Goal: Transaction & Acquisition: Book appointment/travel/reservation

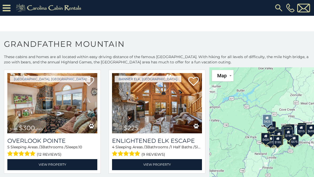
scroll to position [132, 0]
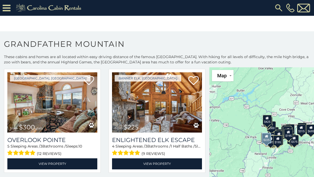
click at [163, 162] on link "View Property" at bounding box center [157, 163] width 90 height 11
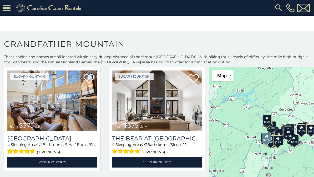
scroll to position [1455, 0]
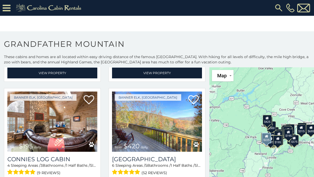
scroll to position [1545, 0]
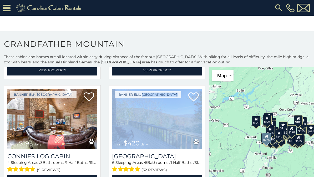
click at [268, 33] on section "**********" at bounding box center [157, 107] width 314 height 152
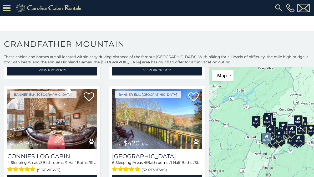
click at [60, 157] on h3 "Connies Log Cabin" at bounding box center [52, 156] width 90 height 7
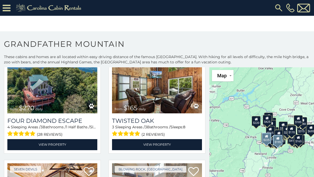
scroll to position [1800, 0]
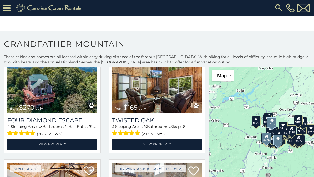
click at [180, 105] on img at bounding box center [157, 83] width 90 height 60
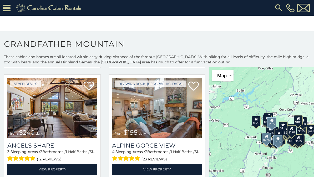
scroll to position [1887, 0]
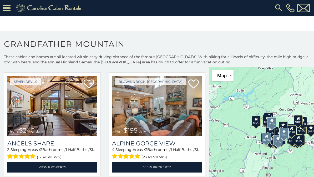
click at [71, 120] on img at bounding box center [52, 106] width 90 height 60
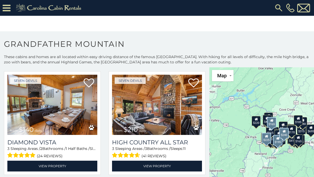
scroll to position [2548, 0]
click at [168, 132] on img at bounding box center [157, 105] width 90 height 60
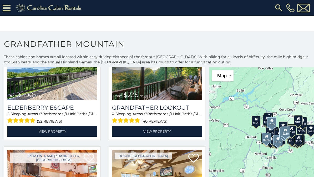
scroll to position [3023, 0]
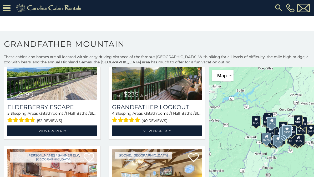
click at [171, 136] on link "View Property" at bounding box center [157, 130] width 90 height 11
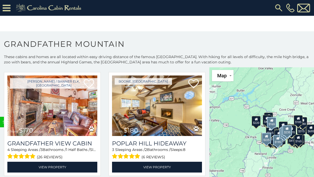
scroll to position [3095, 0]
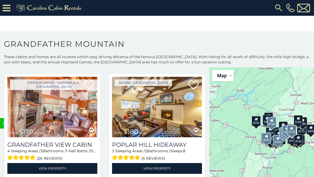
click at [53, 174] on link "View Property" at bounding box center [52, 168] width 90 height 11
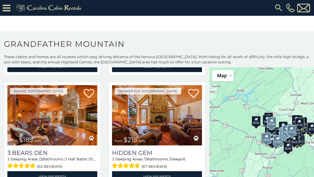
scroll to position [3205, 0]
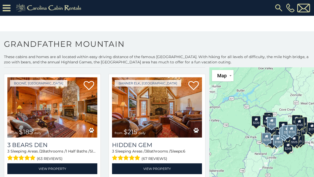
click at [162, 172] on link "View Property" at bounding box center [157, 168] width 90 height 11
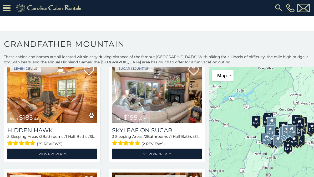
scroll to position [3333, 0]
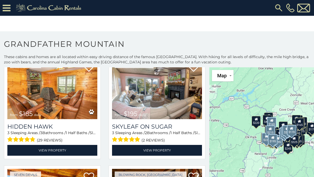
click at [163, 130] on h3 "Skyleaf on Sugar" at bounding box center [157, 126] width 90 height 7
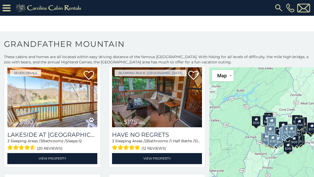
scroll to position [3435, 0]
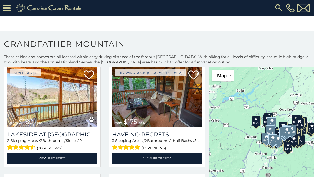
click at [56, 163] on link "View Property" at bounding box center [52, 158] width 90 height 11
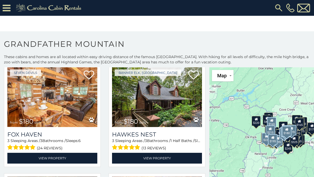
scroll to position [3544, 0]
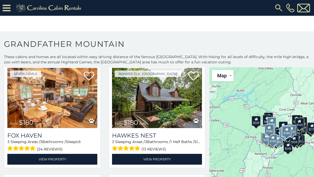
click at [177, 128] on img at bounding box center [157, 98] width 90 height 60
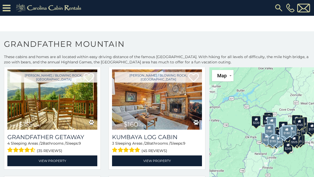
scroll to position [3652, 0]
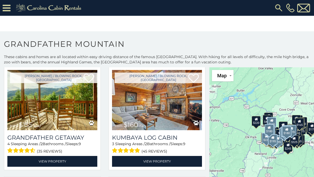
click at [64, 167] on link "View Property" at bounding box center [52, 161] width 90 height 11
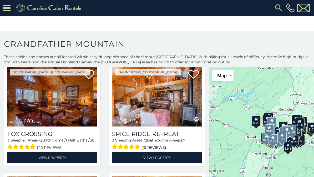
scroll to position [3876, 0]
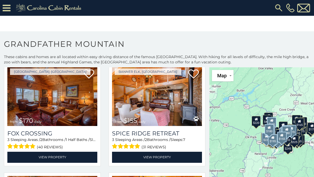
click at [268, 42] on h1 "Grandfather Mountain" at bounding box center [157, 46] width 314 height 15
click at [65, 162] on link "View Property" at bounding box center [52, 157] width 90 height 11
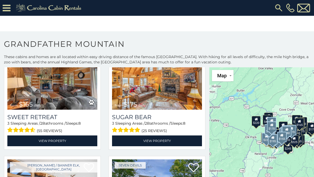
scroll to position [4113, 0]
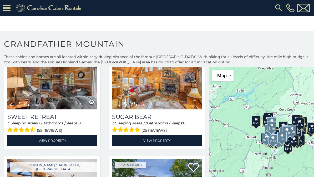
click at [61, 146] on link "View Property" at bounding box center [52, 140] width 90 height 11
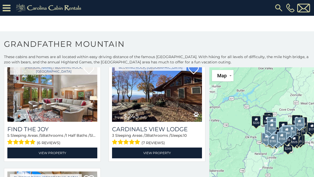
scroll to position [4430, 0]
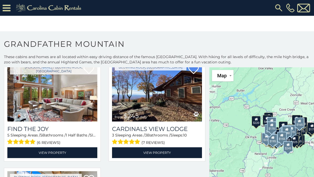
click at [160, 158] on link "View Property" at bounding box center [157, 152] width 90 height 11
click at [174, 132] on h3 "Cardinals View Lodge" at bounding box center [157, 128] width 90 height 7
click at [170, 121] on img at bounding box center [157, 91] width 90 height 60
click at [164, 121] on img at bounding box center [157, 91] width 90 height 60
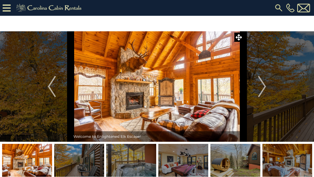
click at [265, 85] on img "Next" at bounding box center [262, 86] width 8 height 21
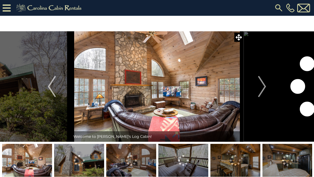
click at [263, 91] on img "Next" at bounding box center [262, 86] width 8 height 21
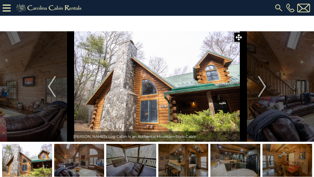
click at [265, 86] on img "Next" at bounding box center [262, 86] width 8 height 21
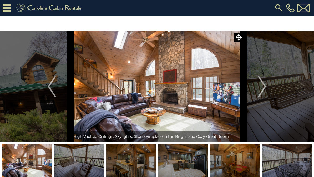
click at [259, 85] on img "Next" at bounding box center [262, 86] width 8 height 21
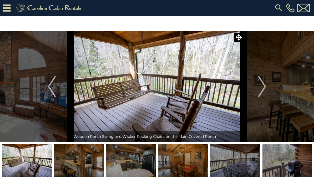
click at [260, 87] on img "Next" at bounding box center [262, 86] width 8 height 21
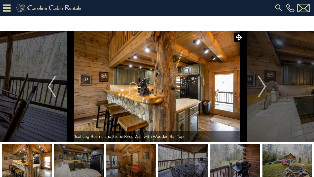
click at [52, 85] on img "Previous" at bounding box center [52, 86] width 8 height 21
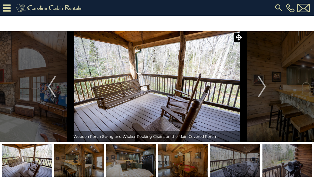
click at [260, 92] on img "Next" at bounding box center [262, 86] width 8 height 21
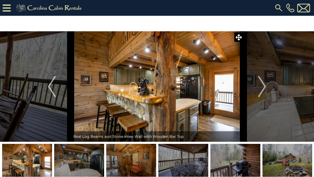
click at [259, 90] on img "Next" at bounding box center [262, 86] width 8 height 21
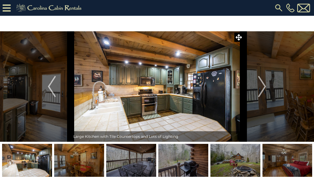
click at [259, 89] on img "Next" at bounding box center [262, 86] width 8 height 21
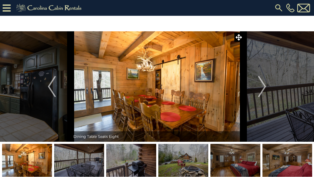
click at [263, 88] on img "Next" at bounding box center [262, 86] width 8 height 21
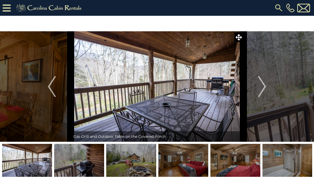
click at [261, 87] on img "Next" at bounding box center [262, 86] width 8 height 21
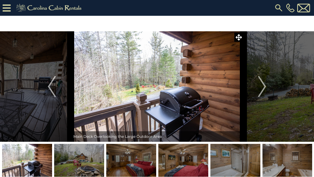
click at [53, 81] on img "Previous" at bounding box center [52, 86] width 8 height 21
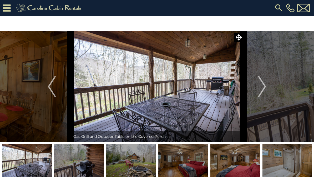
click at [260, 89] on img "Next" at bounding box center [262, 86] width 8 height 21
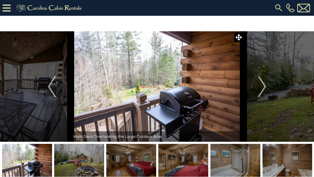
click at [255, 86] on button "Next" at bounding box center [262, 86] width 38 height 110
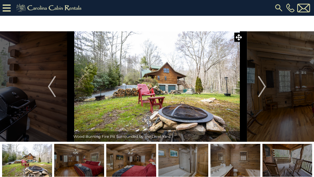
click at [259, 86] on img "Next" at bounding box center [262, 86] width 8 height 21
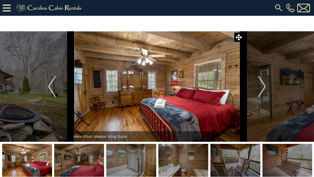
click at [261, 86] on img "Next" at bounding box center [262, 86] width 8 height 21
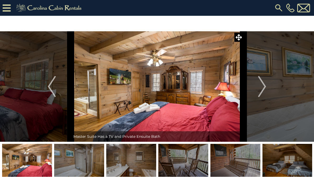
click at [258, 87] on button "Next" at bounding box center [262, 86] width 38 height 110
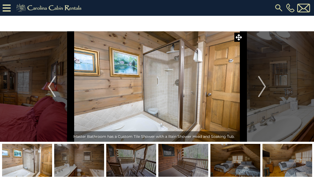
click at [260, 85] on img "Next" at bounding box center [262, 86] width 8 height 21
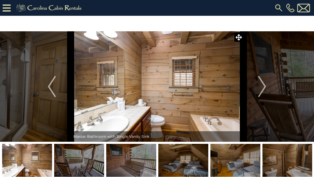
click at [257, 87] on button "Next" at bounding box center [262, 86] width 38 height 110
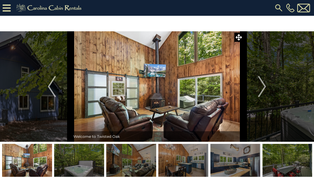
click at [263, 84] on img "Next" at bounding box center [262, 86] width 8 height 21
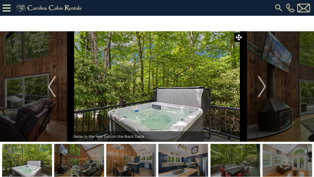
click at [265, 88] on img "Next" at bounding box center [262, 86] width 8 height 21
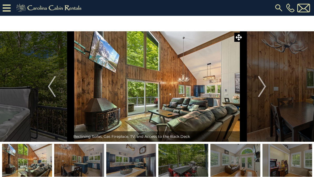
click at [268, 86] on button "Next" at bounding box center [262, 86] width 38 height 110
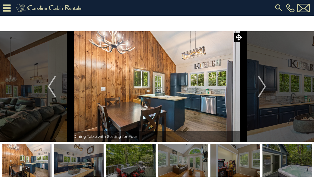
click at [265, 89] on img "Next" at bounding box center [262, 86] width 8 height 21
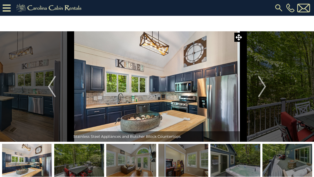
click at [259, 92] on img "Next" at bounding box center [262, 86] width 8 height 21
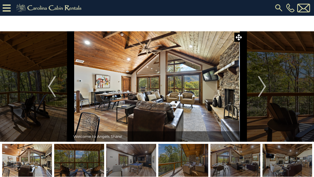
click at [265, 89] on img "Next" at bounding box center [262, 86] width 8 height 21
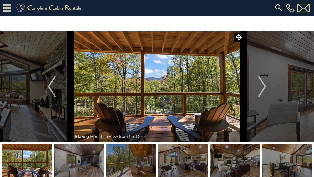
click at [263, 90] on img "Next" at bounding box center [262, 86] width 8 height 21
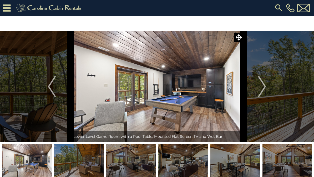
click at [262, 92] on img "Next" at bounding box center [262, 86] width 8 height 21
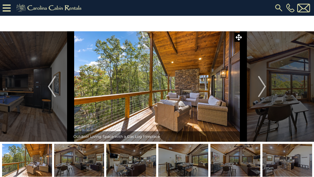
click at [263, 88] on img "Next" at bounding box center [262, 86] width 8 height 21
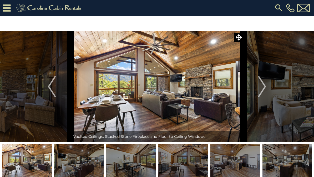
click at [263, 90] on img "Next" at bounding box center [262, 86] width 8 height 21
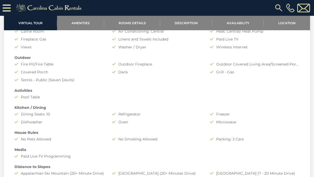
scroll to position [362, 0]
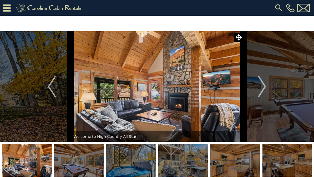
click at [263, 91] on img "Next" at bounding box center [262, 86] width 8 height 21
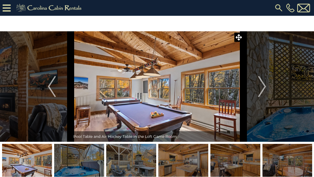
click at [261, 90] on img "Next" at bounding box center [262, 86] width 8 height 21
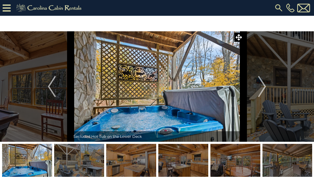
click at [265, 89] on img "Next" at bounding box center [262, 86] width 8 height 21
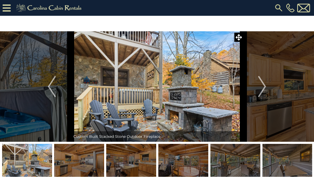
click at [264, 90] on img "Next" at bounding box center [262, 86] width 8 height 21
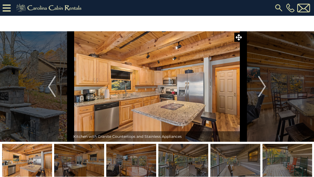
click at [264, 91] on img "Next" at bounding box center [262, 86] width 8 height 21
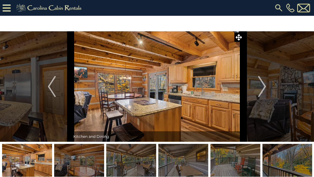
click at [267, 86] on button "Next" at bounding box center [262, 86] width 38 height 110
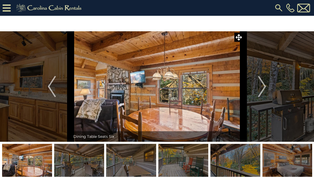
click at [265, 88] on img "Next" at bounding box center [262, 86] width 8 height 21
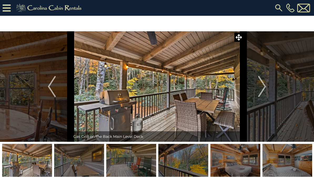
click at [264, 86] on img "Next" at bounding box center [262, 86] width 8 height 21
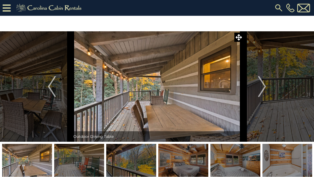
click at [261, 90] on img "Next" at bounding box center [262, 86] width 8 height 21
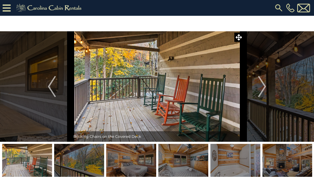
click at [260, 89] on img "Next" at bounding box center [262, 86] width 8 height 21
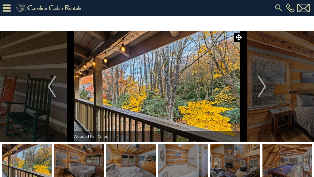
click at [264, 87] on img "Next" at bounding box center [262, 86] width 8 height 21
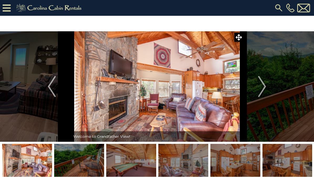
click at [264, 88] on img "Next" at bounding box center [262, 86] width 8 height 21
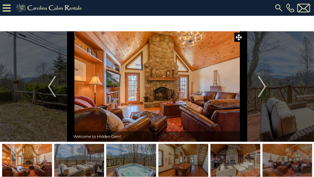
click at [266, 89] on img "Next" at bounding box center [262, 86] width 8 height 21
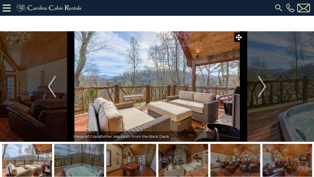
click at [264, 88] on img "Next" at bounding box center [262, 86] width 8 height 21
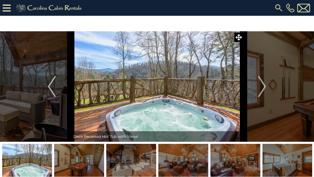
click at [261, 91] on img "Next" at bounding box center [262, 86] width 8 height 21
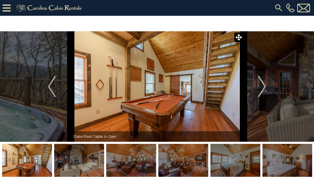
click at [262, 90] on img "Next" at bounding box center [262, 86] width 8 height 21
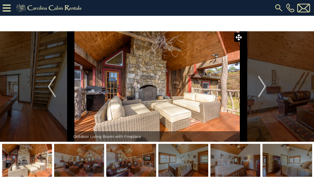
click at [267, 86] on button "Next" at bounding box center [262, 86] width 38 height 110
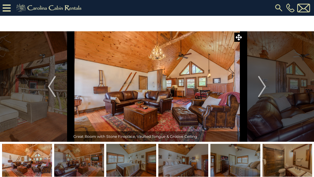
click at [263, 89] on img "Next" at bounding box center [262, 86] width 8 height 21
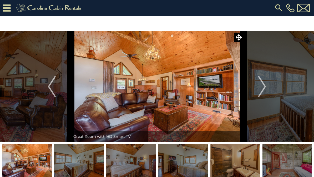
click at [265, 88] on img "Next" at bounding box center [262, 86] width 8 height 21
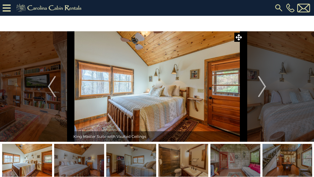
click at [265, 89] on img "Next" at bounding box center [262, 86] width 8 height 21
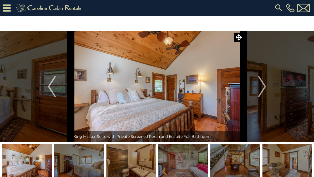
click at [261, 91] on img "Next" at bounding box center [262, 86] width 8 height 21
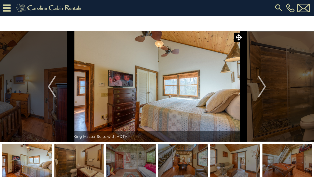
click at [260, 91] on img "Next" at bounding box center [262, 86] width 8 height 21
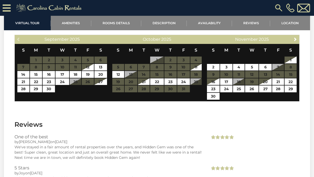
scroll to position [918, 0]
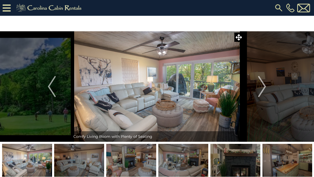
click at [263, 90] on img "Next" at bounding box center [262, 86] width 8 height 21
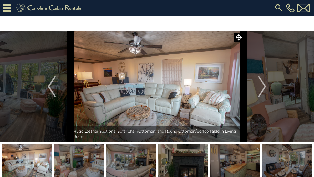
click at [264, 89] on img "Next" at bounding box center [262, 86] width 8 height 21
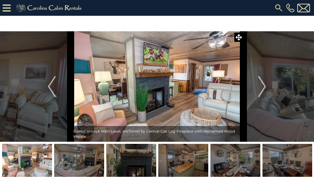
click at [259, 91] on img "Next" at bounding box center [262, 86] width 8 height 21
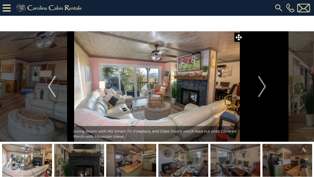
click at [260, 90] on img "Next" at bounding box center [262, 86] width 8 height 21
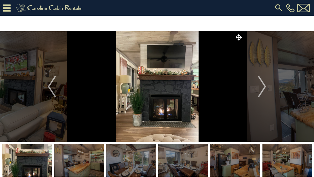
click at [265, 89] on img "Next" at bounding box center [262, 86] width 8 height 21
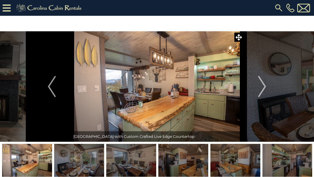
click at [262, 92] on img "Next" at bounding box center [262, 86] width 8 height 21
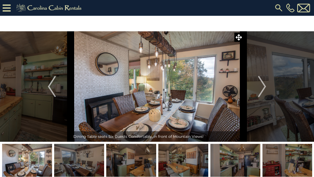
click at [262, 89] on img "Next" at bounding box center [262, 86] width 8 height 21
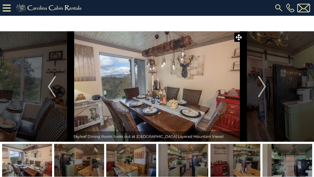
click at [260, 89] on img "Next" at bounding box center [262, 86] width 8 height 21
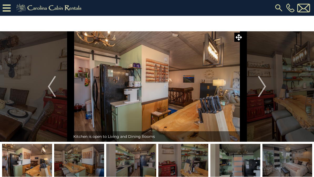
click at [265, 86] on img "Next" at bounding box center [262, 86] width 8 height 21
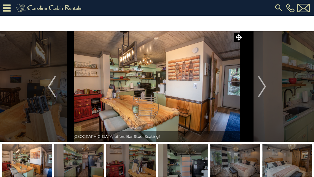
click at [263, 87] on img "Next" at bounding box center [262, 86] width 8 height 21
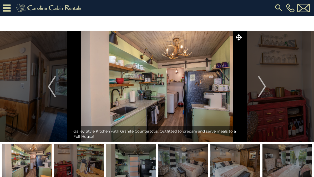
click at [260, 88] on img "Next" at bounding box center [262, 86] width 8 height 21
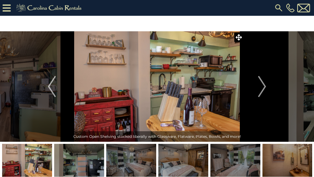
click at [258, 89] on img "Next" at bounding box center [262, 86] width 8 height 21
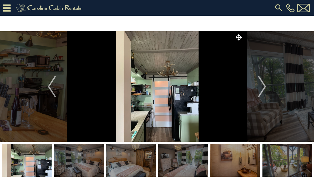
click at [262, 88] on img "Next" at bounding box center [262, 86] width 8 height 21
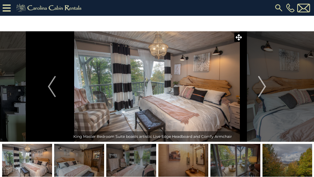
click at [266, 84] on img "Next" at bounding box center [262, 86] width 8 height 21
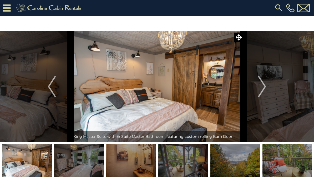
click at [262, 92] on img "Next" at bounding box center [262, 86] width 8 height 21
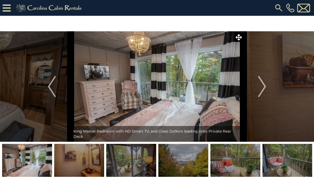
click at [263, 89] on img "Next" at bounding box center [262, 86] width 8 height 21
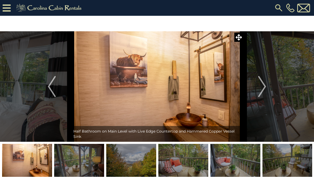
click at [263, 90] on img "Next" at bounding box center [262, 86] width 8 height 21
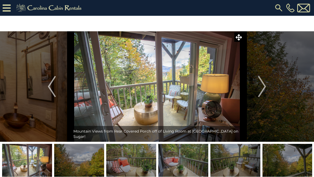
click at [261, 89] on img "Next" at bounding box center [262, 86] width 8 height 21
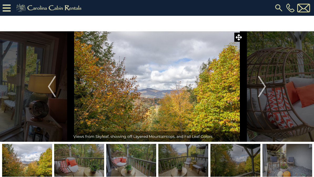
click at [262, 86] on img "Next" at bounding box center [262, 86] width 8 height 21
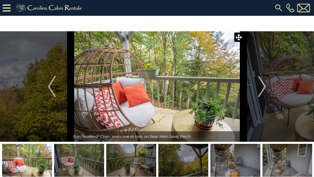
click at [260, 89] on img "Next" at bounding box center [262, 86] width 8 height 21
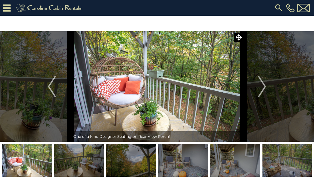
click at [260, 89] on img "Next" at bounding box center [262, 86] width 8 height 21
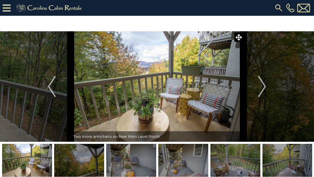
click at [260, 89] on img "Next" at bounding box center [262, 86] width 8 height 21
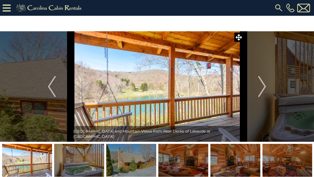
click at [264, 88] on img "Next" at bounding box center [262, 86] width 8 height 21
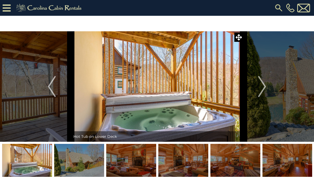
click at [265, 86] on img "Next" at bounding box center [262, 86] width 8 height 21
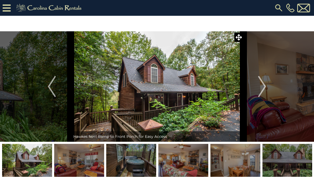
click at [263, 88] on img "Next" at bounding box center [262, 86] width 8 height 21
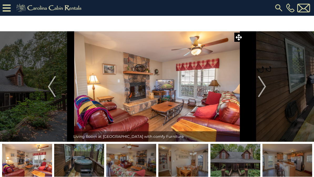
click at [264, 89] on img "Next" at bounding box center [262, 86] width 8 height 21
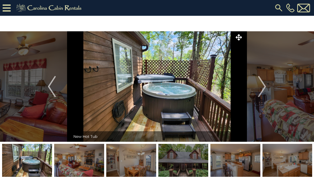
click at [264, 90] on img "Next" at bounding box center [262, 86] width 8 height 21
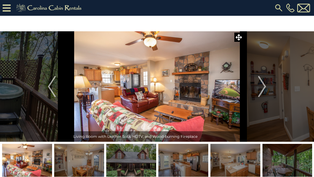
click at [263, 87] on img "Next" at bounding box center [262, 86] width 8 height 21
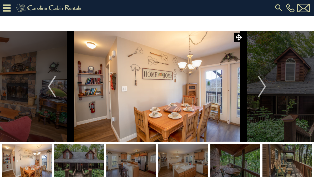
click at [264, 86] on img "Next" at bounding box center [262, 86] width 8 height 21
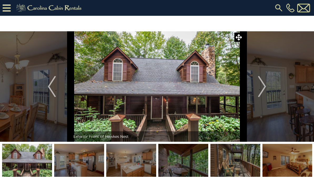
click at [263, 90] on img "Next" at bounding box center [262, 86] width 8 height 21
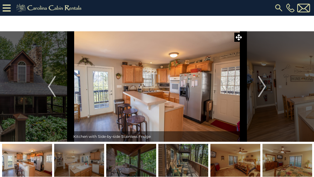
click at [263, 89] on img "Next" at bounding box center [262, 86] width 8 height 21
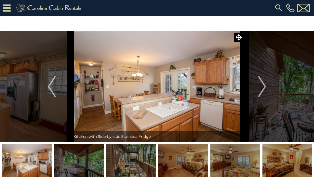
click at [264, 88] on img "Next" at bounding box center [262, 86] width 8 height 21
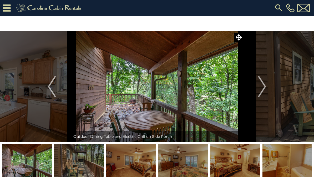
click at [265, 87] on img "Next" at bounding box center [262, 86] width 8 height 21
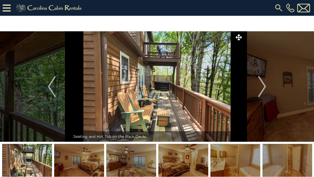
click at [264, 87] on img "Next" at bounding box center [262, 86] width 8 height 21
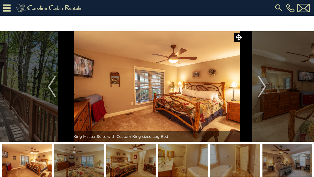
click at [262, 88] on img "Next" at bounding box center [262, 86] width 8 height 21
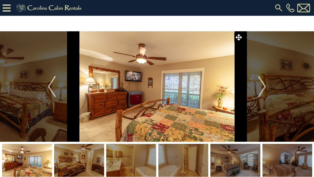
click at [261, 88] on img "Next" at bounding box center [262, 86] width 8 height 21
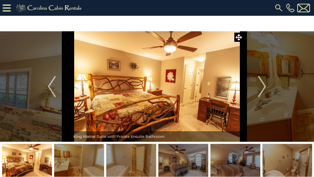
click at [260, 89] on img "Next" at bounding box center [262, 86] width 8 height 21
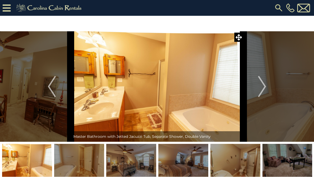
click at [260, 88] on img "Next" at bounding box center [262, 86] width 8 height 21
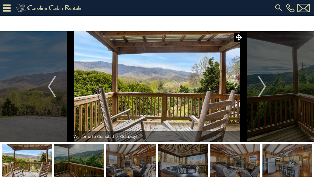
click at [260, 92] on img "Next" at bounding box center [262, 86] width 8 height 21
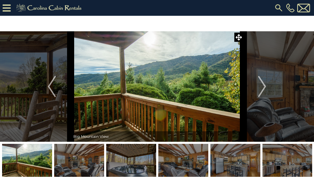
click at [258, 94] on button "Next" at bounding box center [262, 86] width 38 height 110
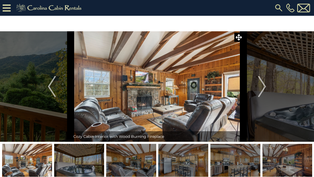
click at [263, 89] on img "Next" at bounding box center [262, 86] width 8 height 21
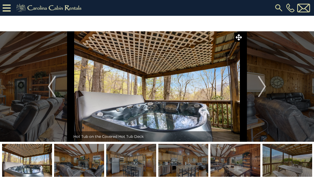
click at [261, 94] on img "Next" at bounding box center [262, 86] width 8 height 21
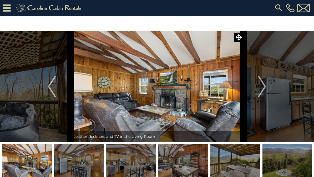
click at [260, 93] on img "Next" at bounding box center [262, 86] width 8 height 21
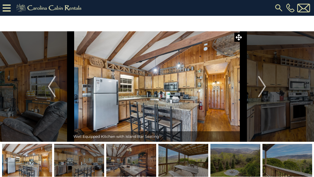
click at [262, 90] on img "Next" at bounding box center [262, 86] width 8 height 21
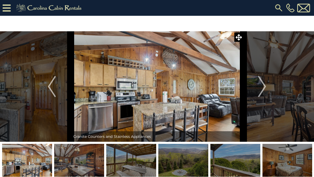
click at [261, 90] on img "Next" at bounding box center [262, 86] width 8 height 21
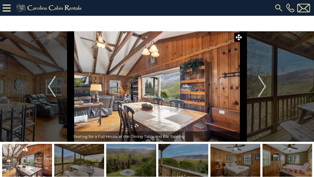
click at [260, 90] on img "Next" at bounding box center [262, 86] width 8 height 21
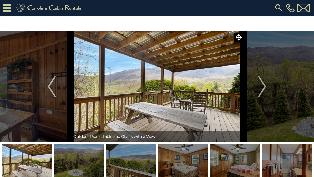
click at [260, 90] on img "Next" at bounding box center [262, 86] width 8 height 21
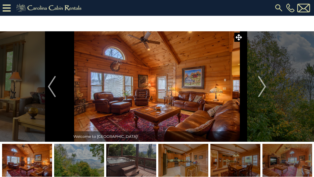
click at [265, 90] on img "Next" at bounding box center [262, 86] width 8 height 21
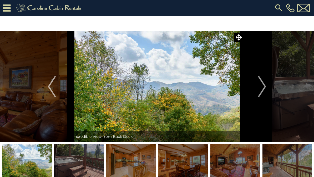
click at [265, 88] on img "Next" at bounding box center [262, 86] width 8 height 21
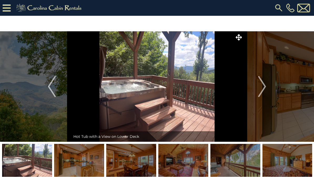
click at [264, 92] on img "Next" at bounding box center [262, 86] width 8 height 21
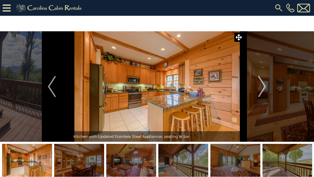
click at [264, 89] on img "Next" at bounding box center [262, 86] width 8 height 21
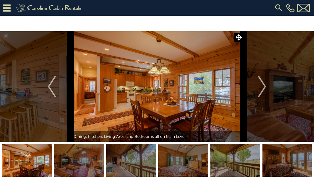
click at [265, 86] on img "Next" at bounding box center [262, 86] width 8 height 21
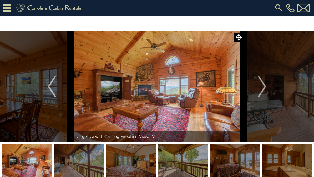
click at [264, 90] on img "Next" at bounding box center [262, 86] width 8 height 21
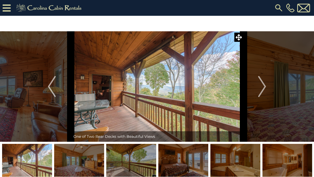
click at [264, 87] on img "Next" at bounding box center [262, 86] width 8 height 21
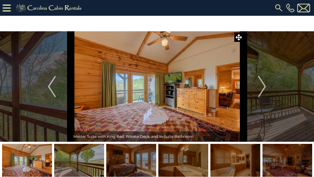
click at [265, 89] on img "Next" at bounding box center [262, 86] width 8 height 21
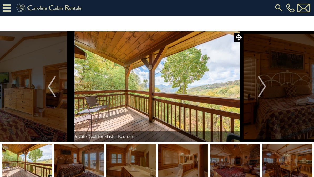
click at [265, 89] on img "Next" at bounding box center [262, 86] width 8 height 21
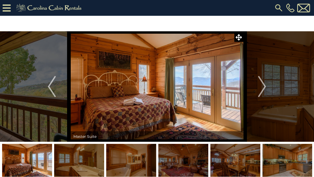
click at [263, 93] on img "Next" at bounding box center [262, 86] width 8 height 21
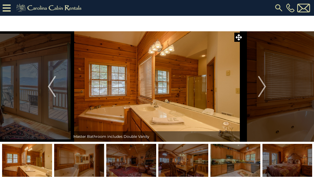
click at [262, 90] on img "Next" at bounding box center [262, 86] width 8 height 21
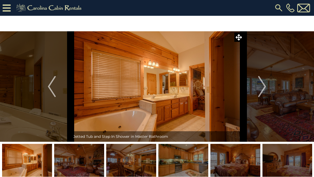
click at [260, 91] on img "Next" at bounding box center [262, 86] width 8 height 21
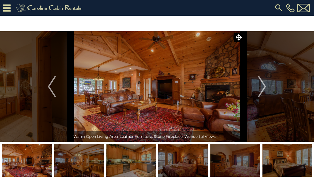
click at [54, 89] on img "Previous" at bounding box center [52, 86] width 8 height 21
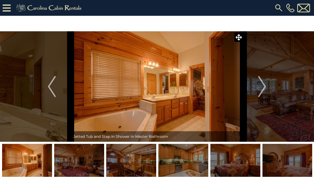
click at [51, 86] on img "Previous" at bounding box center [52, 86] width 8 height 21
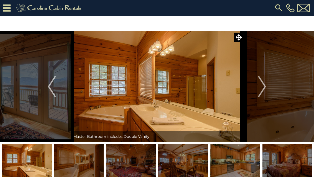
click at [264, 95] on img "Next" at bounding box center [262, 86] width 8 height 21
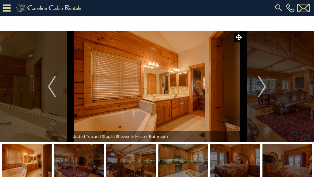
click at [262, 91] on img "Next" at bounding box center [262, 86] width 8 height 21
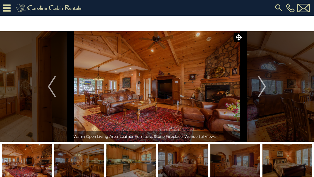
click at [259, 91] on img "Next" at bounding box center [262, 86] width 8 height 21
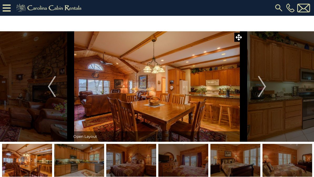
click at [259, 90] on img "Next" at bounding box center [262, 86] width 8 height 21
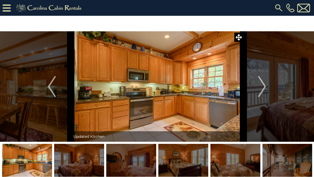
click at [258, 92] on img "Next" at bounding box center [262, 86] width 8 height 21
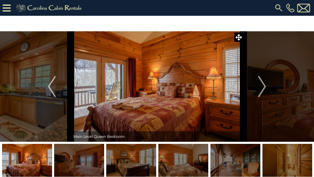
click at [259, 88] on img "Next" at bounding box center [262, 86] width 8 height 21
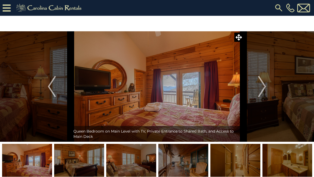
click at [260, 89] on img "Next" at bounding box center [262, 86] width 8 height 21
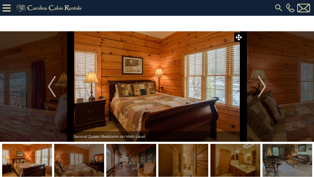
click at [258, 90] on img "Next" at bounding box center [262, 86] width 8 height 21
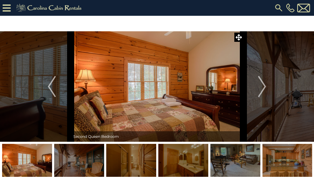
click at [259, 87] on img "Next" at bounding box center [262, 86] width 8 height 21
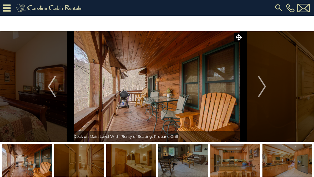
click at [261, 89] on img "Next" at bounding box center [262, 86] width 8 height 21
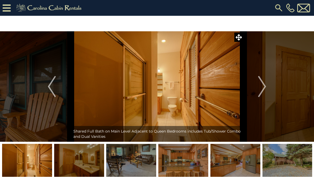
click at [260, 91] on img "Next" at bounding box center [262, 86] width 8 height 21
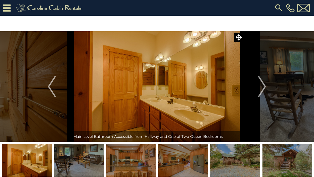
click at [260, 92] on img "Next" at bounding box center [262, 86] width 8 height 21
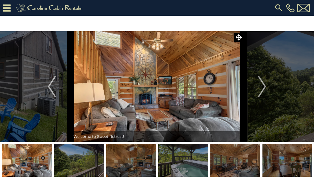
click at [264, 87] on img "Next" at bounding box center [262, 86] width 8 height 21
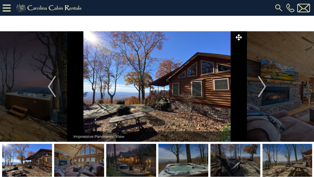
click at [264, 90] on img "Next" at bounding box center [262, 86] width 8 height 21
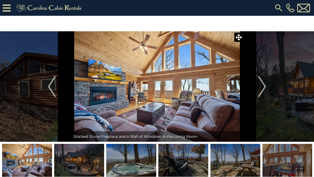
click at [266, 84] on button "Next" at bounding box center [262, 86] width 38 height 110
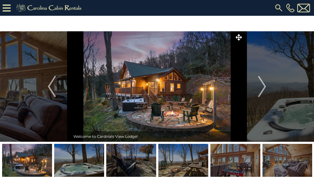
click at [262, 87] on img "Next" at bounding box center [262, 86] width 8 height 21
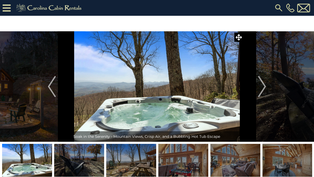
click at [262, 89] on img "Next" at bounding box center [262, 86] width 8 height 21
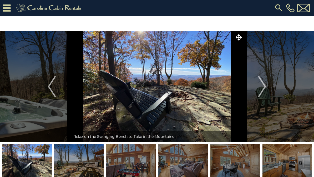
click at [263, 88] on img "Next" at bounding box center [262, 86] width 8 height 21
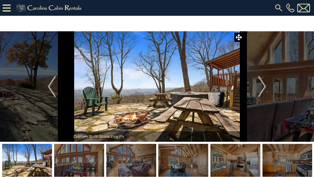
click at [265, 87] on img "Next" at bounding box center [262, 86] width 8 height 21
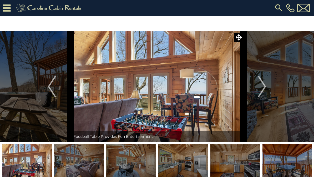
click at [262, 89] on img "Next" at bounding box center [262, 86] width 8 height 21
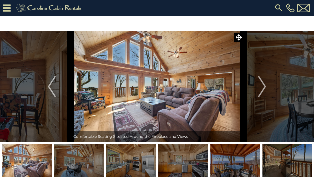
click at [264, 88] on img "Next" at bounding box center [262, 86] width 8 height 21
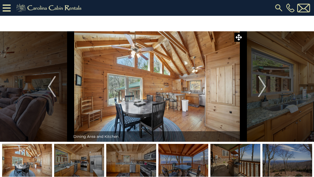
click at [260, 90] on img "Next" at bounding box center [262, 86] width 8 height 21
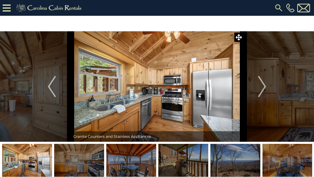
click at [261, 89] on img "Next" at bounding box center [262, 86] width 8 height 21
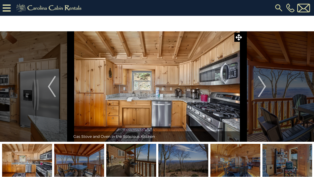
click at [261, 89] on img "Next" at bounding box center [262, 86] width 8 height 21
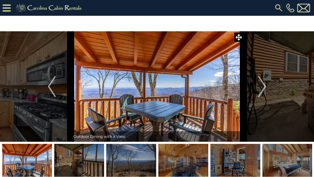
click at [262, 91] on img "Next" at bounding box center [262, 86] width 8 height 21
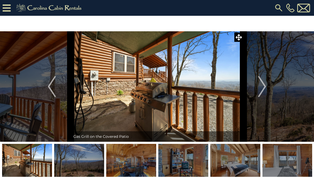
click at [258, 91] on button "Next" at bounding box center [262, 86] width 38 height 110
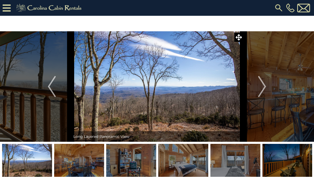
click at [258, 90] on button "Next" at bounding box center [262, 86] width 38 height 110
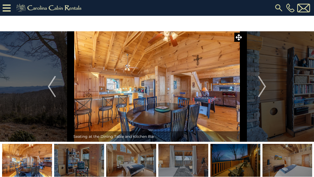
click at [261, 88] on img "Next" at bounding box center [262, 86] width 8 height 21
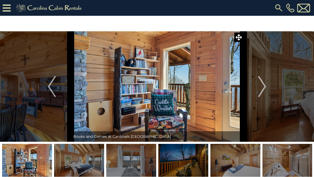
click at [261, 90] on img "Next" at bounding box center [262, 86] width 8 height 21
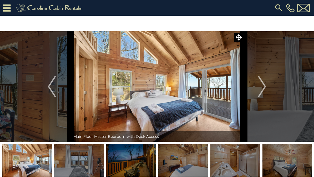
click at [261, 88] on img "Next" at bounding box center [262, 86] width 8 height 21
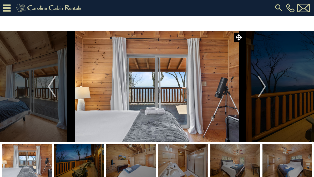
click at [260, 89] on img "Next" at bounding box center [262, 86] width 8 height 21
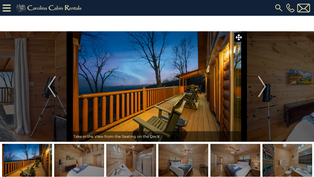
click at [259, 90] on img "Next" at bounding box center [262, 86] width 8 height 21
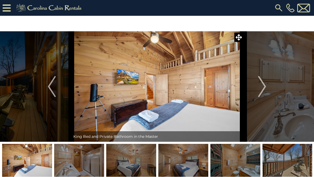
click at [258, 90] on button "Next" at bounding box center [262, 86] width 38 height 110
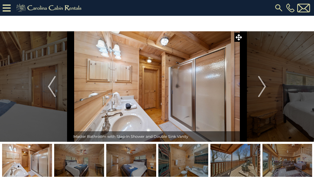
click at [259, 89] on img "Next" at bounding box center [262, 86] width 8 height 21
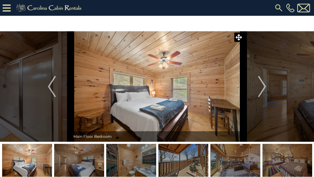
click at [260, 90] on img "Next" at bounding box center [262, 86] width 8 height 21
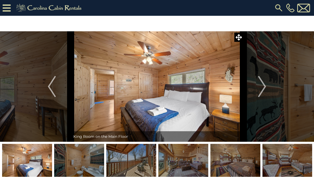
click at [260, 89] on img "Next" at bounding box center [262, 86] width 8 height 21
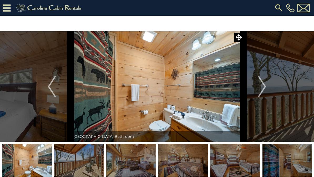
click at [259, 89] on img "Next" at bounding box center [262, 86] width 8 height 21
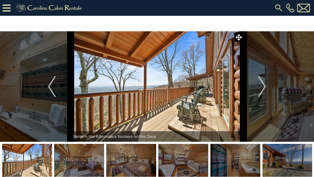
click at [265, 86] on img "Next" at bounding box center [262, 86] width 8 height 21
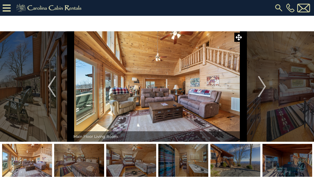
click at [263, 86] on img "Next" at bounding box center [262, 86] width 8 height 21
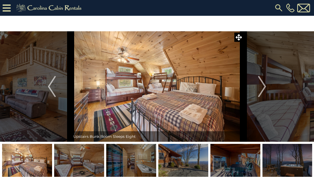
click at [265, 86] on img "Next" at bounding box center [262, 86] width 8 height 21
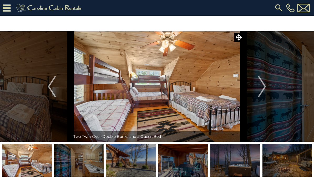
click at [265, 85] on img "Next" at bounding box center [262, 86] width 8 height 21
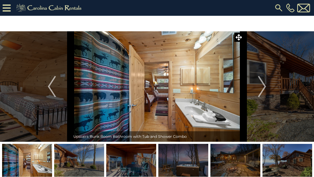
click at [263, 88] on img "Next" at bounding box center [262, 86] width 8 height 21
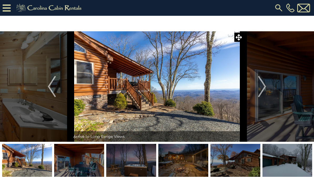
click at [261, 88] on img "Next" at bounding box center [262, 86] width 8 height 21
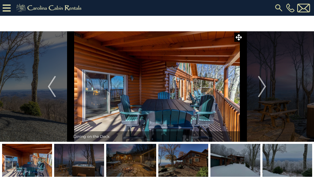
click at [261, 88] on img "Next" at bounding box center [262, 86] width 8 height 21
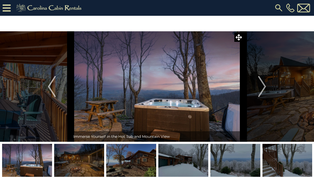
click at [262, 87] on img "Next" at bounding box center [262, 86] width 8 height 21
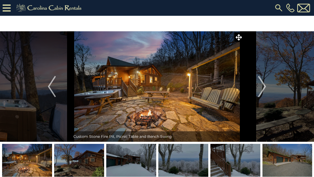
click at [259, 91] on img "Next" at bounding box center [262, 86] width 8 height 21
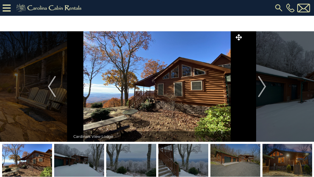
click at [259, 91] on img "Next" at bounding box center [262, 86] width 8 height 21
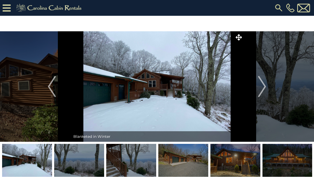
click at [258, 92] on img "Next" at bounding box center [262, 86] width 8 height 21
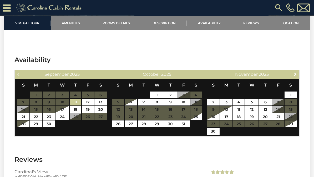
scroll to position [961, 0]
click at [295, 75] on span "Next" at bounding box center [295, 74] width 4 height 4
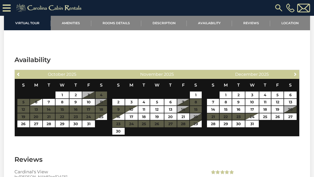
click at [297, 75] on span "Next" at bounding box center [295, 74] width 4 height 4
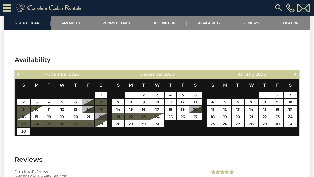
click at [298, 74] on link "Next" at bounding box center [295, 74] width 7 height 7
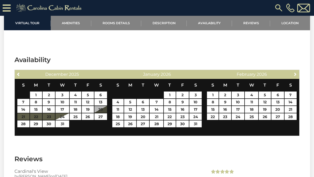
click at [298, 74] on link "Next" at bounding box center [295, 74] width 7 height 7
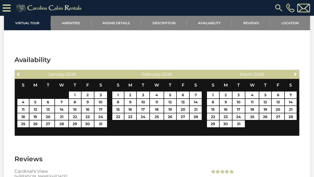
click at [298, 73] on link "Next" at bounding box center [295, 74] width 7 height 7
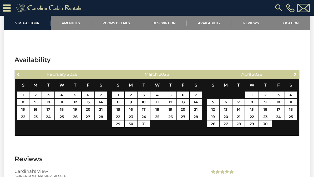
click at [298, 72] on link "Next" at bounding box center [295, 74] width 7 height 7
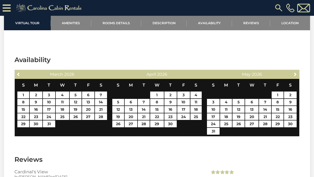
click at [298, 73] on link "Next" at bounding box center [295, 74] width 7 height 7
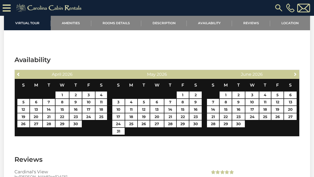
click at [298, 73] on link "Next" at bounding box center [295, 74] width 7 height 7
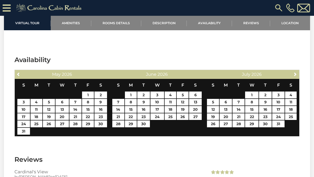
click at [298, 72] on link "Next" at bounding box center [295, 74] width 7 height 7
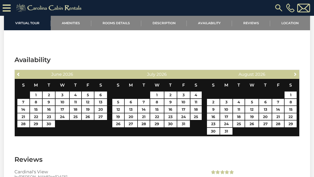
click at [296, 74] on span "Next" at bounding box center [295, 74] width 4 height 4
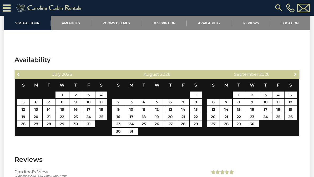
click at [297, 75] on span "Next" at bounding box center [295, 74] width 4 height 4
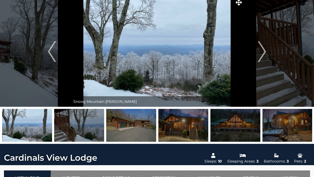
scroll to position [0, 0]
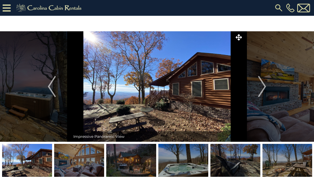
click at [265, 87] on img "Next" at bounding box center [262, 86] width 8 height 21
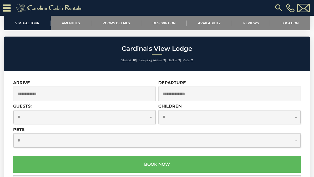
scroll to position [1348, 0]
click at [89, 91] on input "text" at bounding box center [84, 94] width 142 height 14
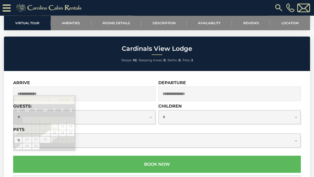
scroll to position [1348, 0]
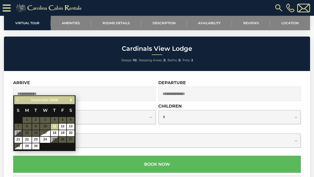
click at [71, 102] on span "Next" at bounding box center [71, 100] width 4 height 4
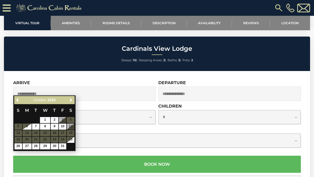
click at [71, 100] on span "Next" at bounding box center [71, 100] width 4 height 4
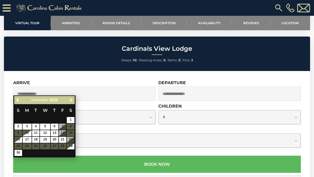
click at [71, 100] on span "Next" at bounding box center [71, 100] width 4 height 4
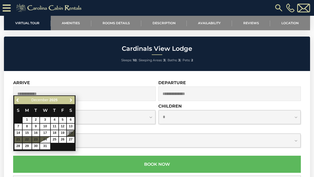
click at [71, 102] on span "Next" at bounding box center [71, 100] width 4 height 4
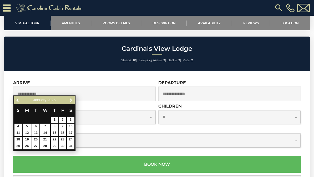
click at [73, 100] on link "Next" at bounding box center [71, 100] width 7 height 7
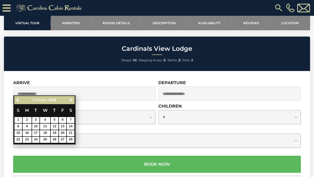
click at [71, 100] on span "Next" at bounding box center [71, 100] width 4 height 4
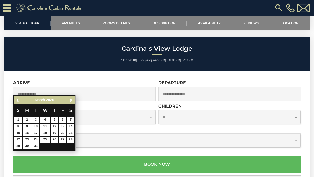
click at [71, 100] on span "Next" at bounding box center [71, 100] width 4 height 4
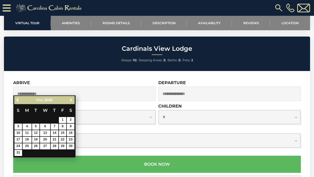
click at [69, 99] on span "Next" at bounding box center [71, 100] width 4 height 4
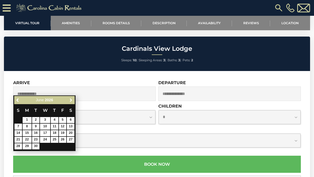
click at [69, 100] on span "Next" at bounding box center [71, 100] width 4 height 4
click at [69, 99] on span "Next" at bounding box center [71, 100] width 4 height 4
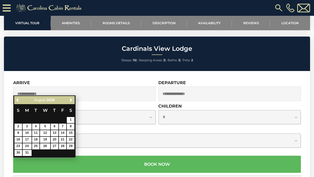
click at [68, 100] on link "Next" at bounding box center [71, 100] width 7 height 7
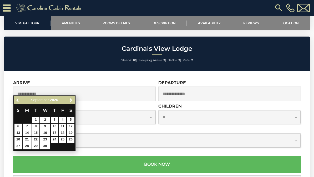
click at [69, 100] on span "Next" at bounding box center [71, 100] width 4 height 4
click at [57, 118] on link "1" at bounding box center [55, 120] width 8 height 6
type input "**********"
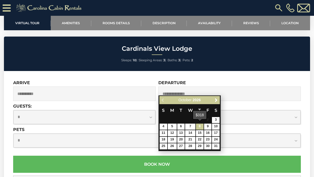
click at [200, 126] on link "8" at bounding box center [200, 127] width 8 height 6
type input "**********"
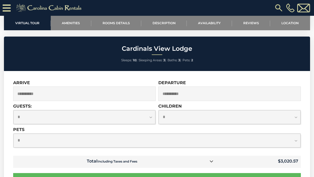
click at [151, 112] on select "**********" at bounding box center [84, 117] width 142 height 14
select select "*"
click at [294, 112] on select "**********" at bounding box center [229, 117] width 142 height 14
select select "*"
click at [295, 135] on select "**********" at bounding box center [156, 141] width 287 height 14
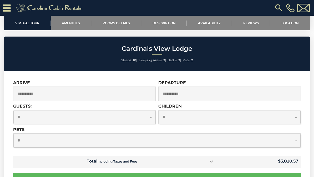
select select "*"
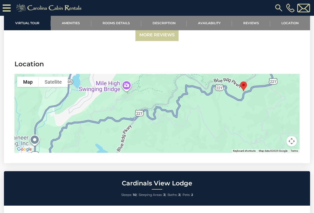
scroll to position [1212, 0]
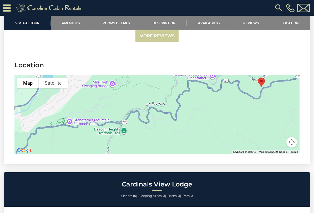
click at [279, 109] on div at bounding box center [156, 114] width 285 height 79
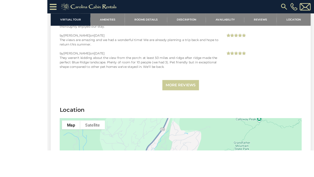
scroll to position [1216, 0]
